Goal: Transaction & Acquisition: Subscribe to service/newsletter

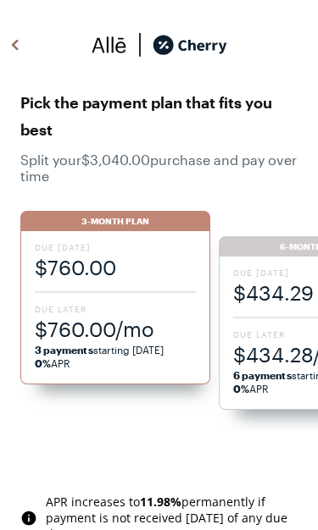
click at [291, 273] on span "Due [DATE]" at bounding box center [313, 273] width 161 height 12
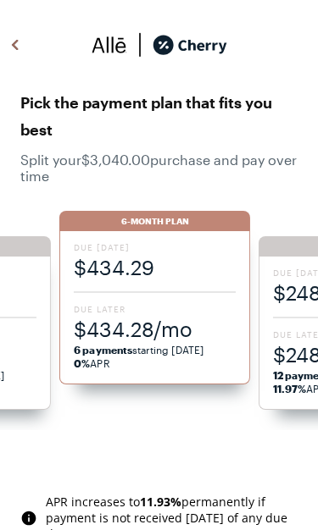
click at [188, 264] on span "$434.29" at bounding box center [154, 267] width 161 height 28
click at [164, 272] on span "$434.29" at bounding box center [154, 267] width 161 height 28
click at [179, 331] on span "$434.28/mo" at bounding box center [154, 329] width 161 height 28
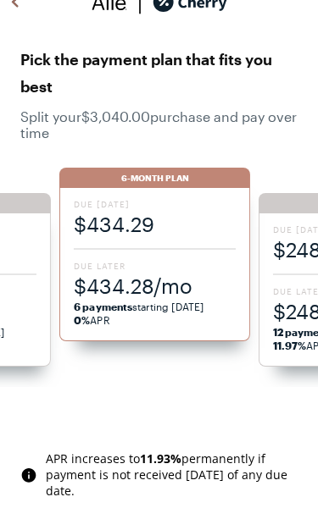
scroll to position [42, 0]
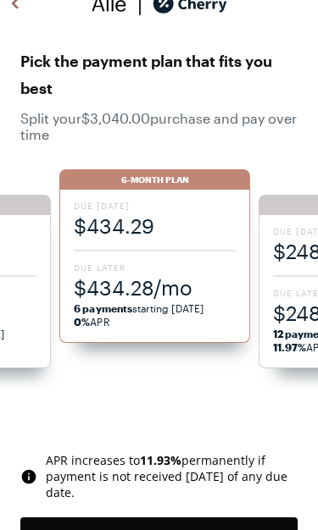
click at [218, 530] on button "Choose 6 -Month Plan" at bounding box center [158, 537] width 277 height 38
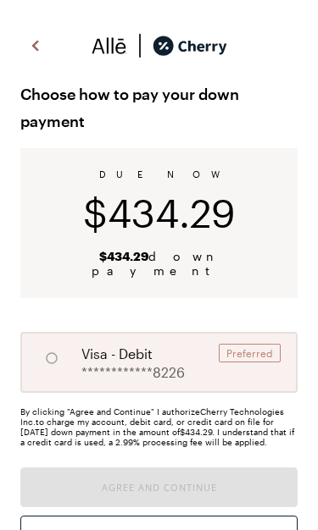
radio input "true"
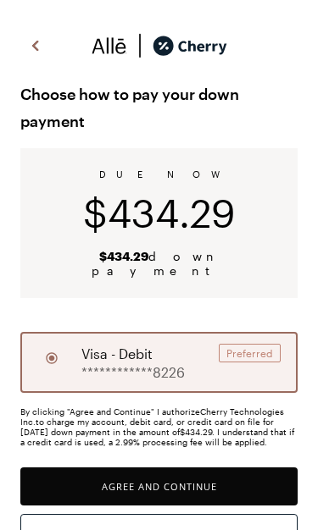
click at [206, 468] on button "Agree and Continue" at bounding box center [158, 487] width 277 height 38
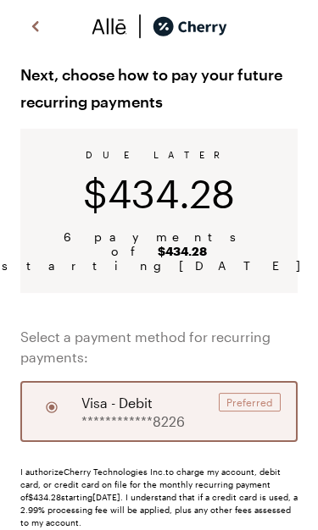
scroll to position [114, 0]
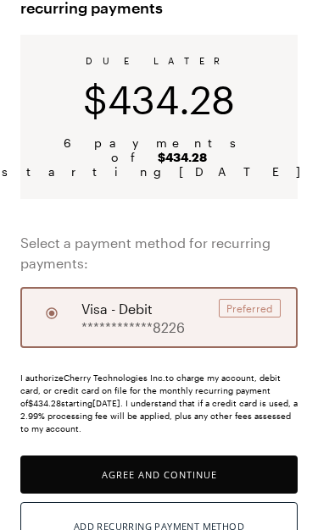
click at [246, 302] on div "Preferred" at bounding box center [250, 308] width 62 height 19
click at [216, 467] on button "Agree and Continue" at bounding box center [158, 475] width 277 height 38
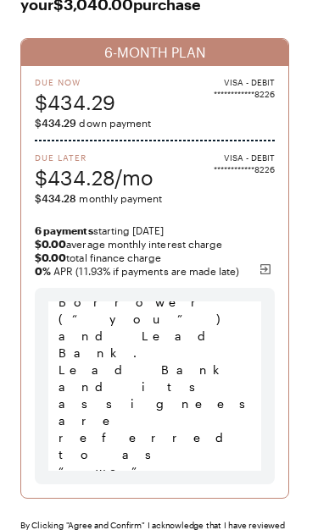
scroll to position [278, 0]
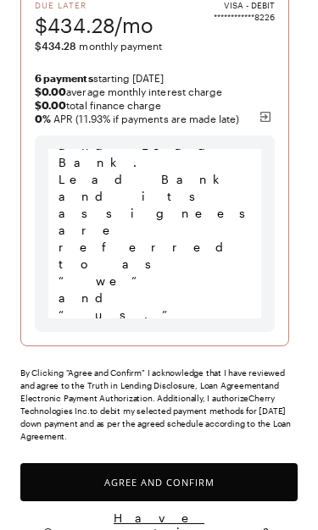
click at [238, 473] on button "Agree and Confirm" at bounding box center [158, 482] width 277 height 38
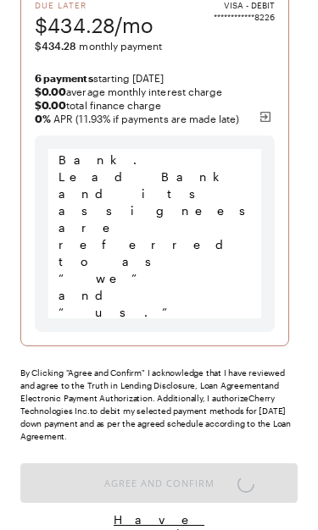
scroll to position [932, 0]
